Goal: Find specific page/section: Find specific page/section

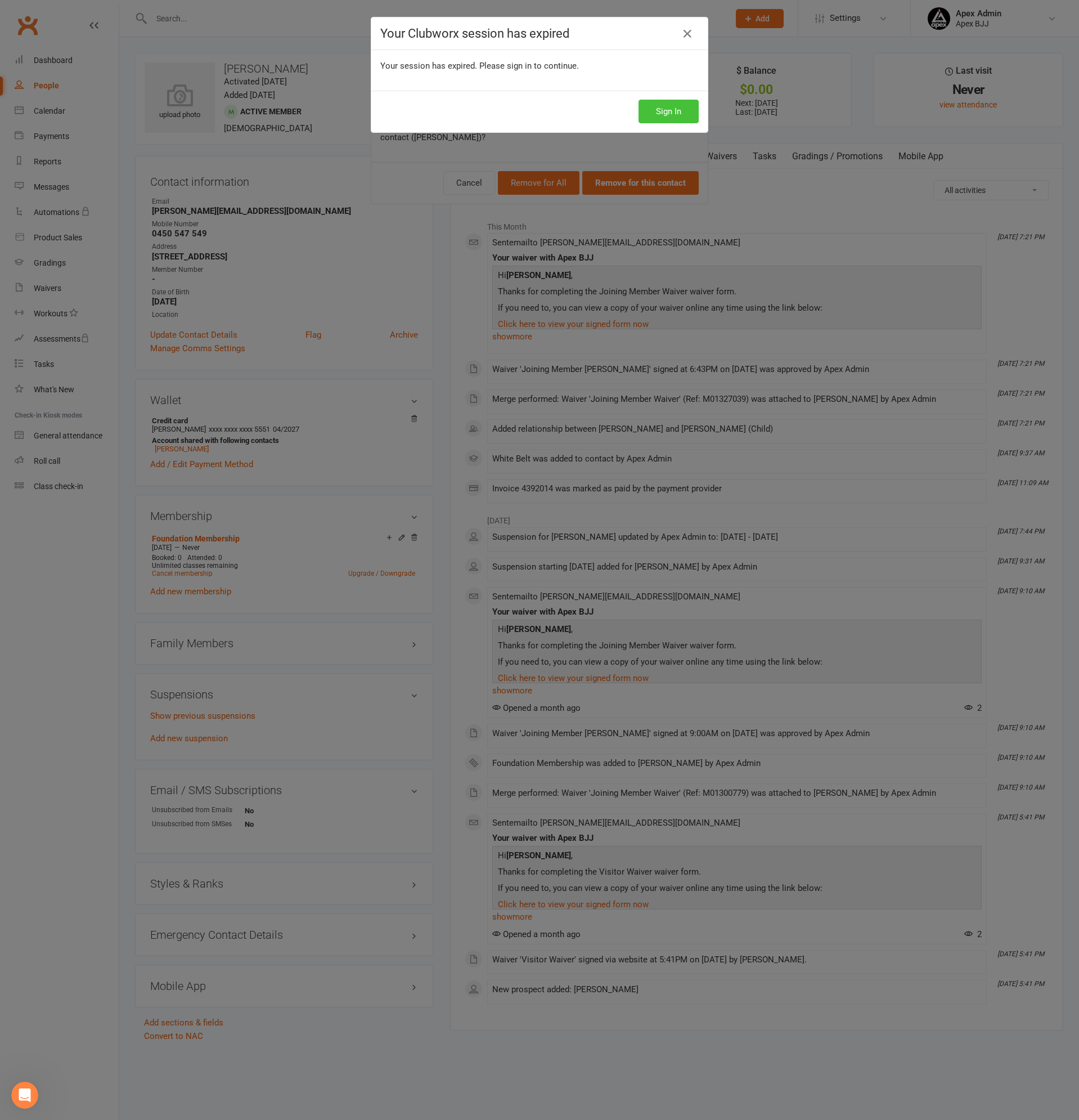
scroll to position [877, 0]
click at [660, 110] on button "Sign In" at bounding box center [667, 111] width 60 height 24
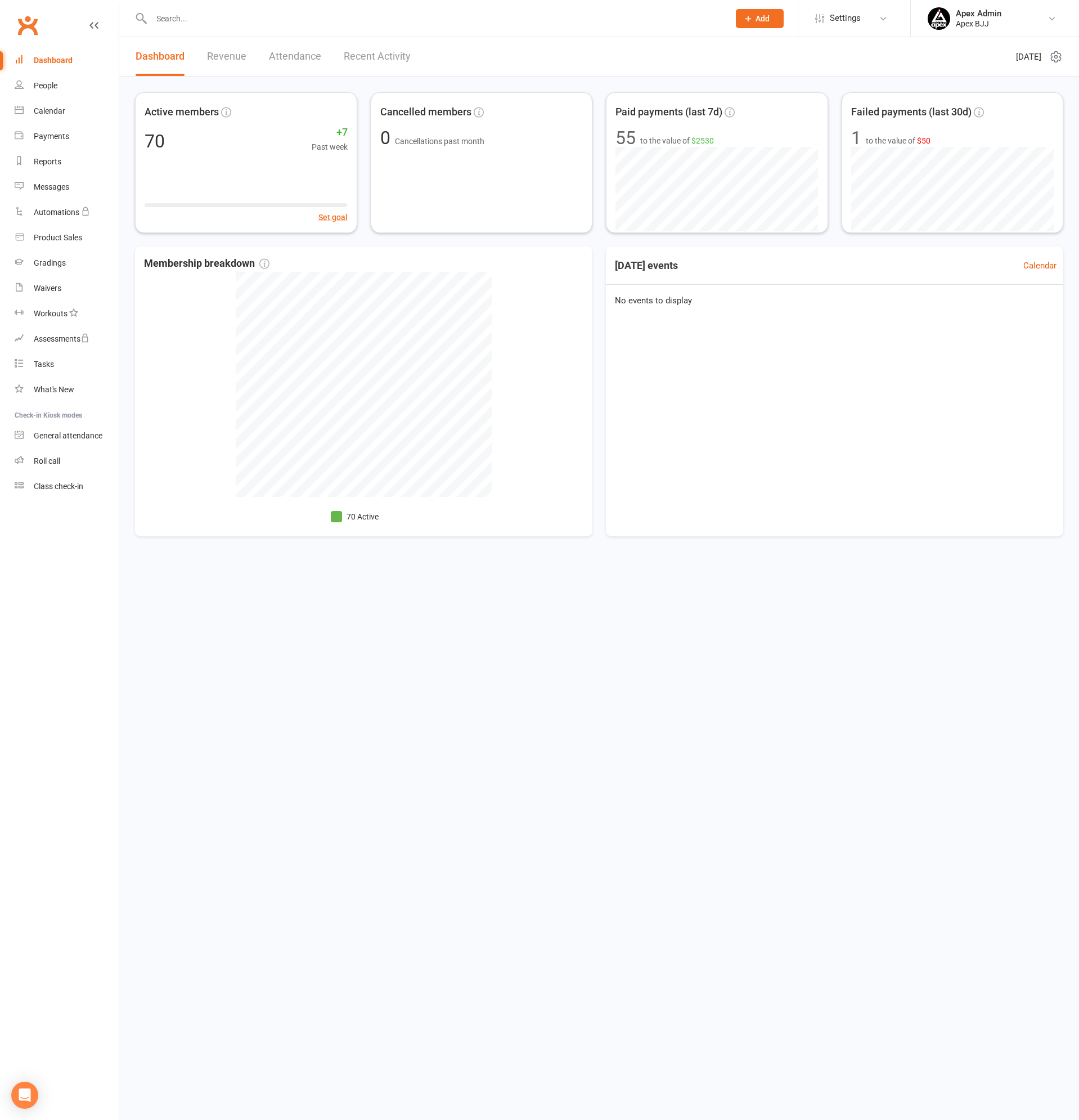
click at [205, 25] on input "text" at bounding box center [435, 18] width 573 height 16
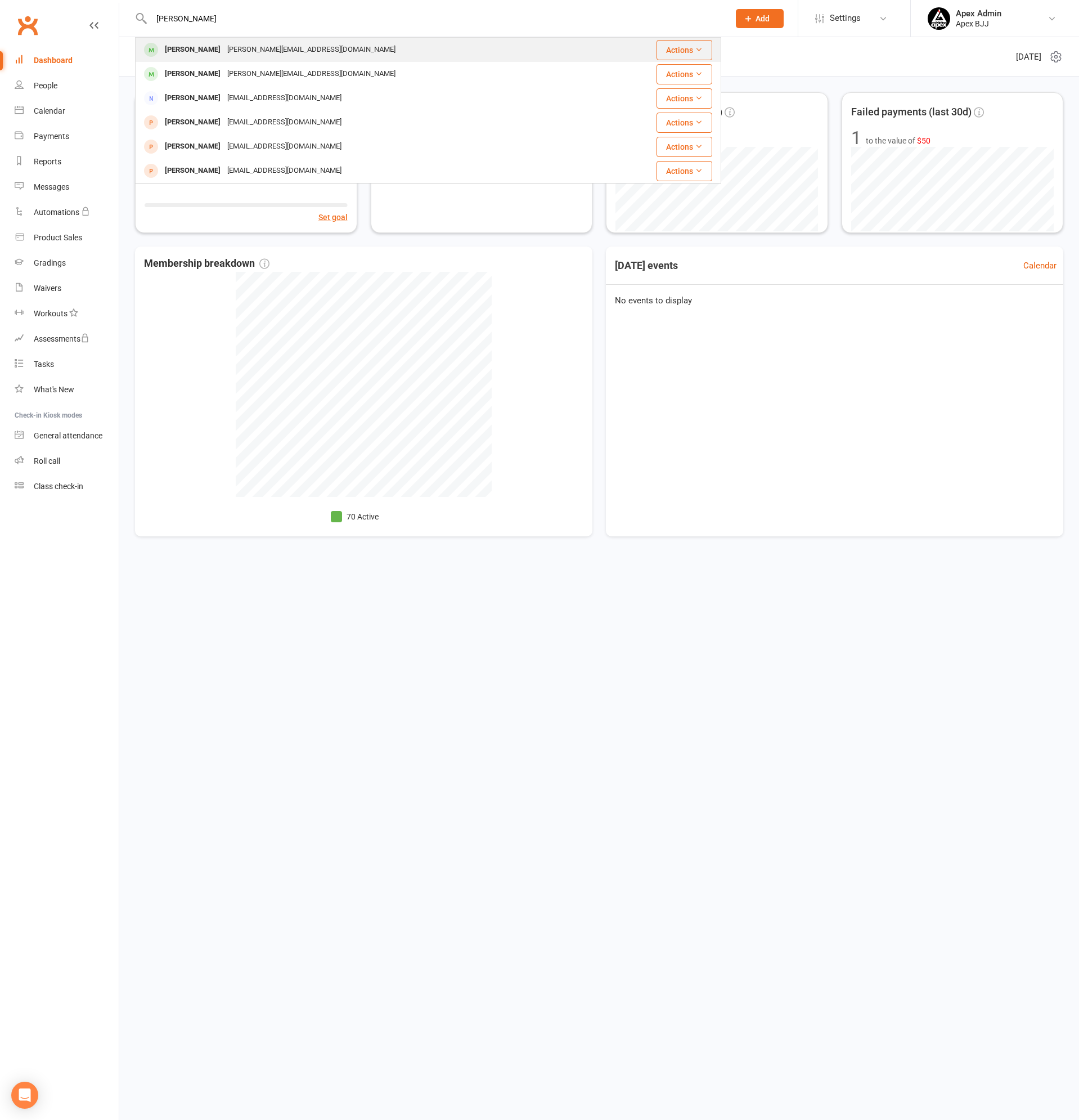
type input "[PERSON_NAME]"
click at [224, 50] on div "[PERSON_NAME][EMAIL_ADDRESS][DOMAIN_NAME]" at bounding box center [311, 50] width 175 height 17
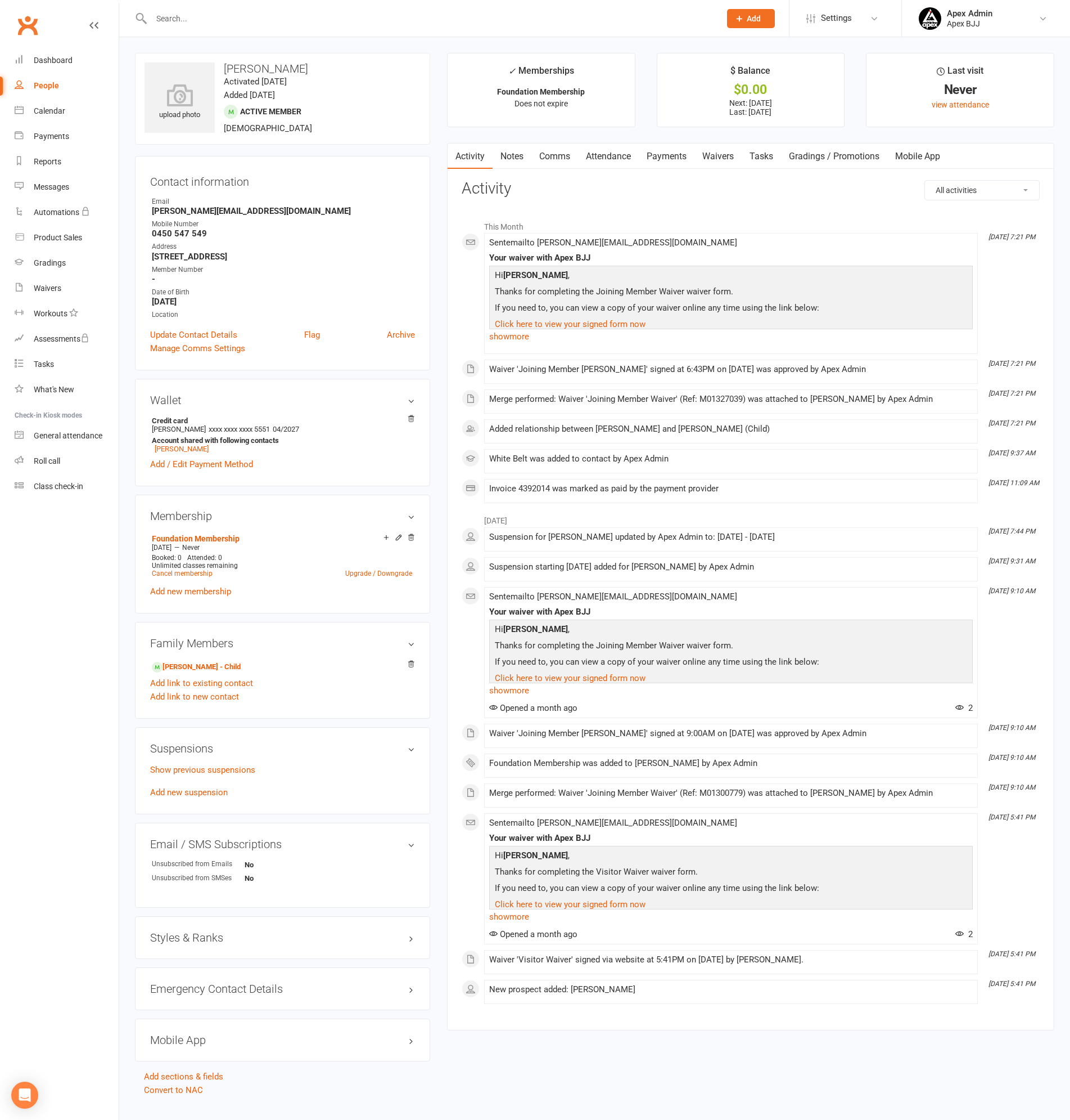
click at [674, 160] on link "Payments" at bounding box center [667, 157] width 55 height 26
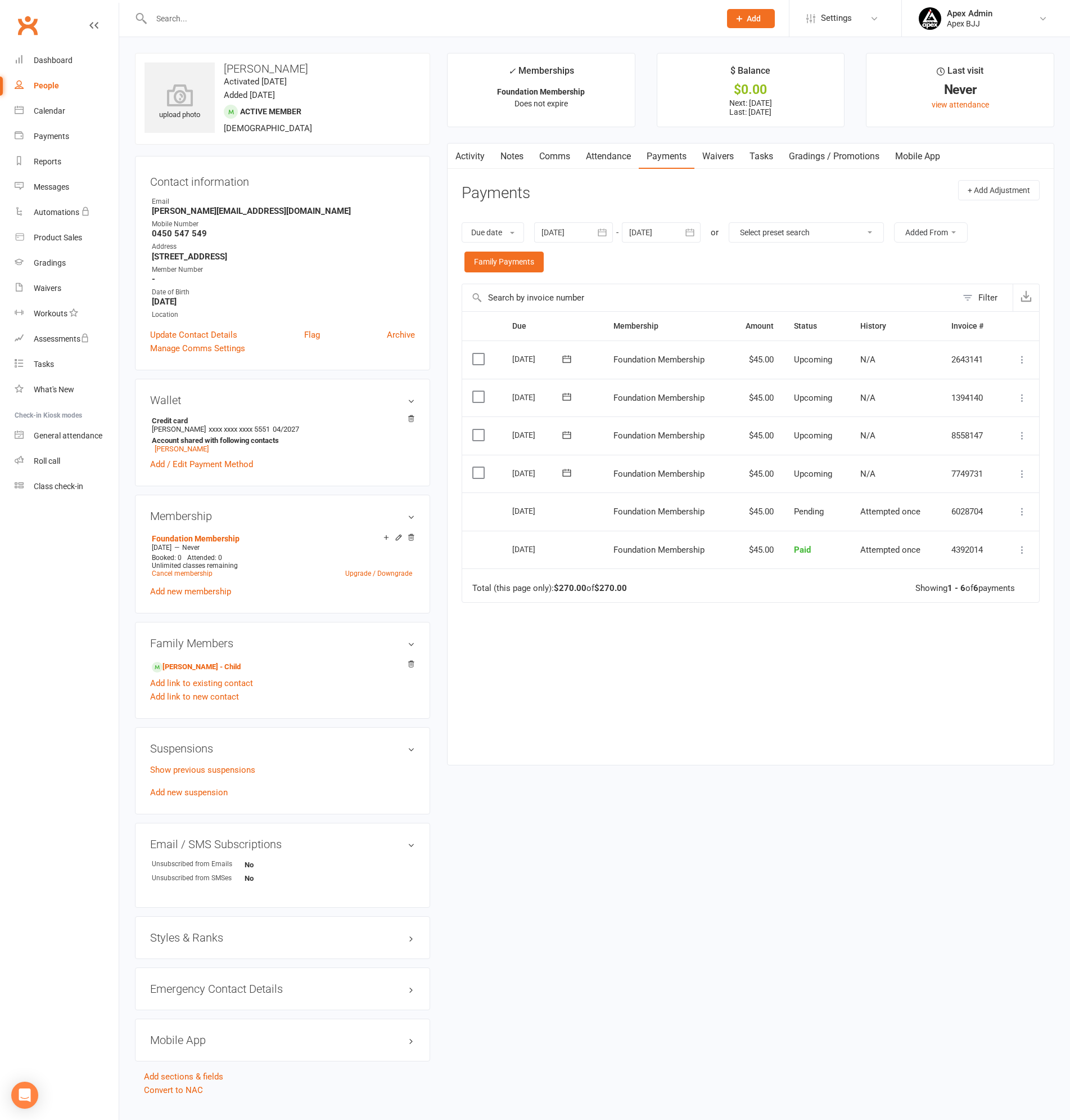
click at [258, 25] on input "text" at bounding box center [430, 18] width 564 height 16
type input "[PERSON_NAME]"
click at [203, 41] on div "[PERSON_NAME] [EMAIL_ADDRESS][DOMAIN_NAME]" at bounding box center [357, 50] width 442 height 23
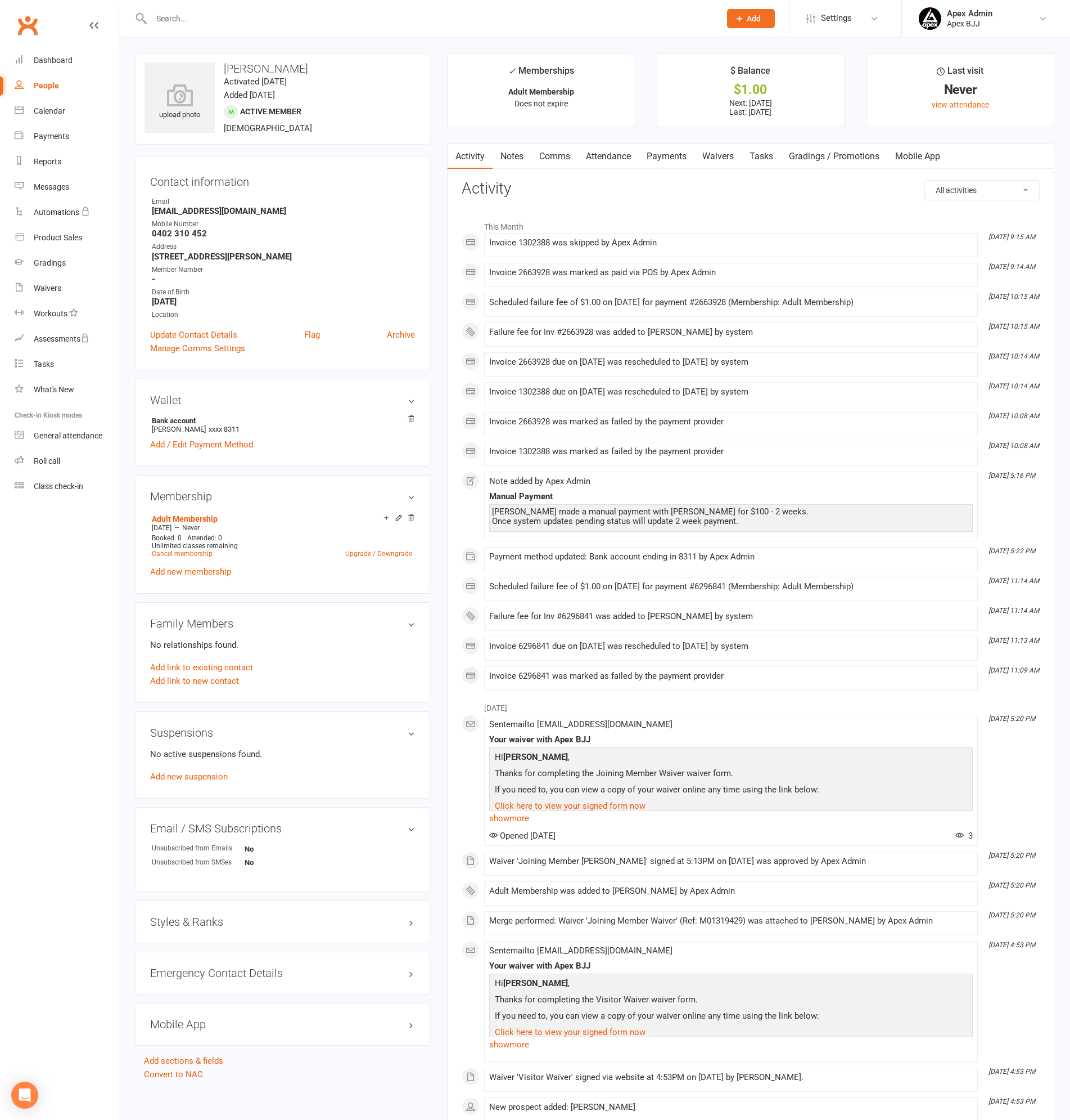
click at [671, 146] on link "Payments" at bounding box center [667, 157] width 55 height 26
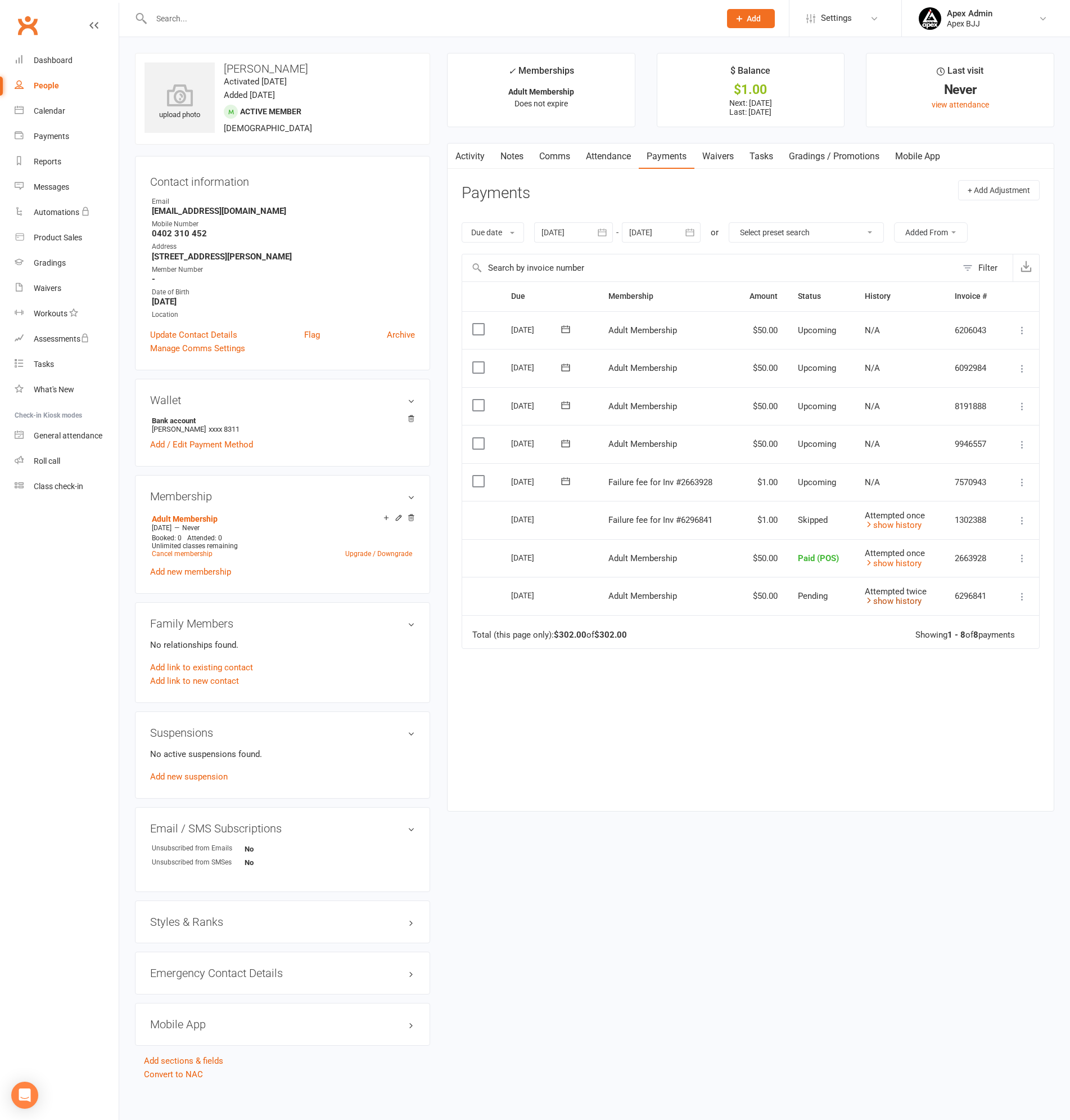
click at [898, 605] on link "show history" at bounding box center [893, 601] width 57 height 10
click at [898, 603] on link "hide history" at bounding box center [890, 601] width 52 height 10
click at [889, 601] on link "show history" at bounding box center [893, 601] width 57 height 10
click at [889, 601] on link "hide history" at bounding box center [890, 601] width 52 height 10
